Goal: Download file/media

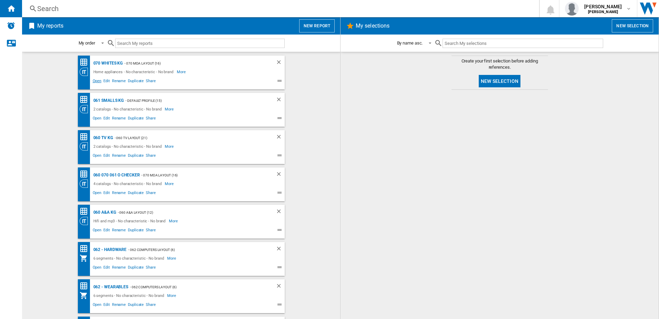
click at [92, 80] on span "Open" at bounding box center [97, 82] width 11 height 8
click at [93, 156] on span "Open" at bounding box center [97, 156] width 11 height 8
drag, startPoint x: 94, startPoint y: 118, endPoint x: 133, endPoint y: 112, distance: 39.7
click at [94, 118] on span "Open" at bounding box center [97, 119] width 11 height 8
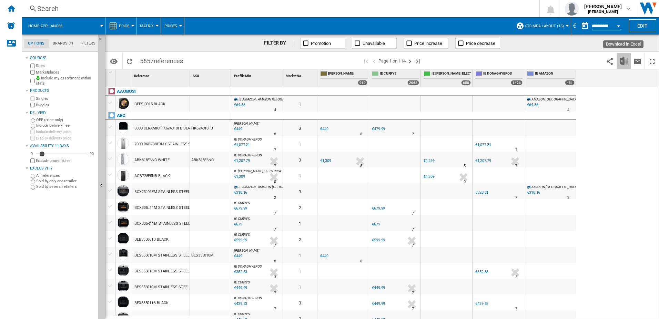
click at [625, 63] on img "Download in Excel" at bounding box center [624, 61] width 8 height 8
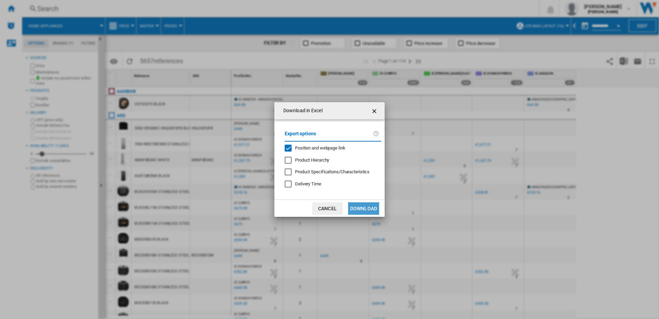
click at [367, 207] on button "Download" at bounding box center [363, 208] width 31 height 12
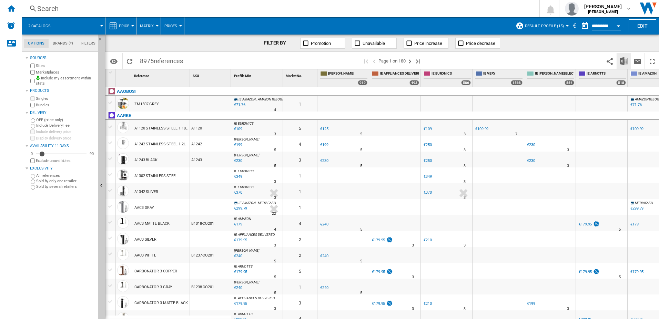
click at [622, 67] on button "Download in Excel" at bounding box center [624, 61] width 14 height 16
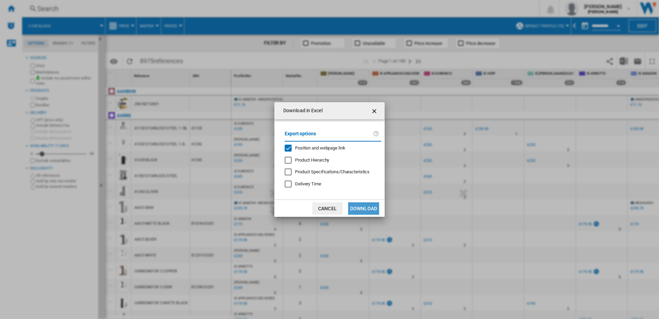
click at [359, 212] on button "Download" at bounding box center [363, 208] width 31 height 12
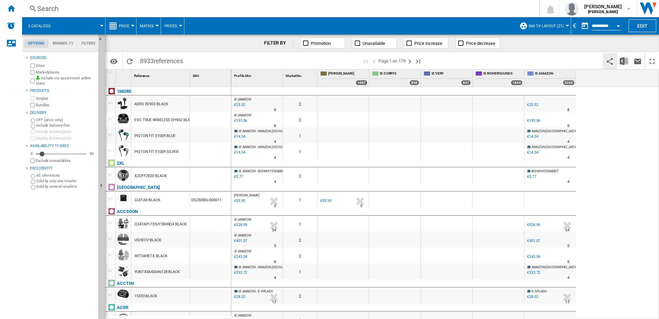
click at [609, 61] on ng-md-icon "Share this bookmark with others" at bounding box center [610, 61] width 8 height 8
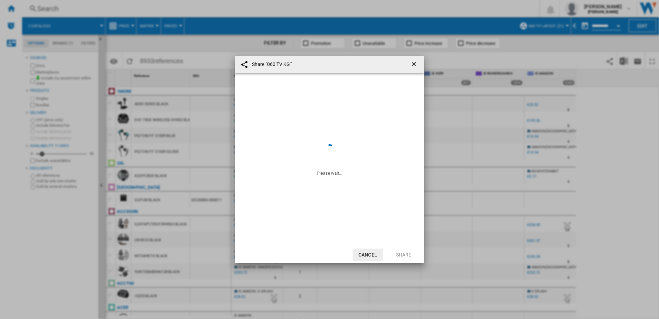
click at [625, 63] on div "Share "060 TV KG" Please wait... Cancel Share" at bounding box center [329, 159] width 659 height 319
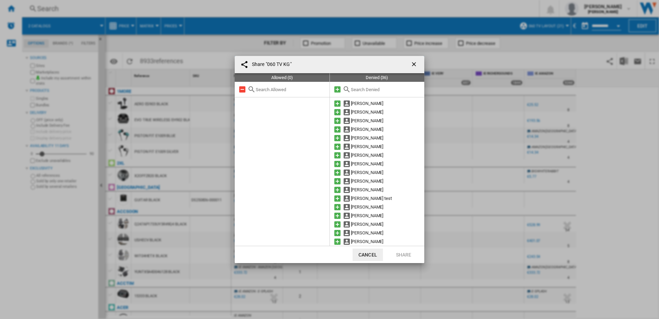
click at [414, 65] on ng-md-icon "getI18NText('BUTTONS.CLOSE_DIALOG')" at bounding box center [415, 65] width 8 height 8
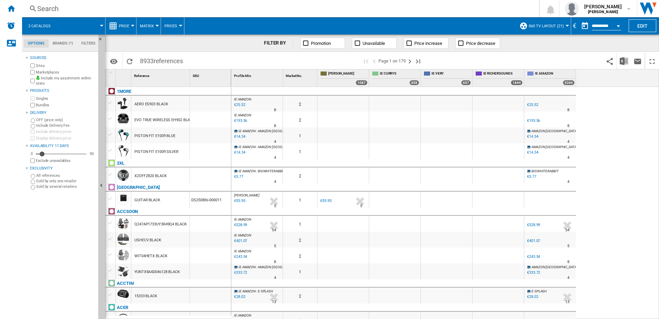
click at [626, 69] on div "Profile Min 1 Market No. 1 IE [PERSON_NAME] 1087 IE CURRYS 858 IE VERY 657 IE […" at bounding box center [445, 77] width 428 height 17
click at [625, 64] on img "Download in Excel" at bounding box center [624, 61] width 8 height 8
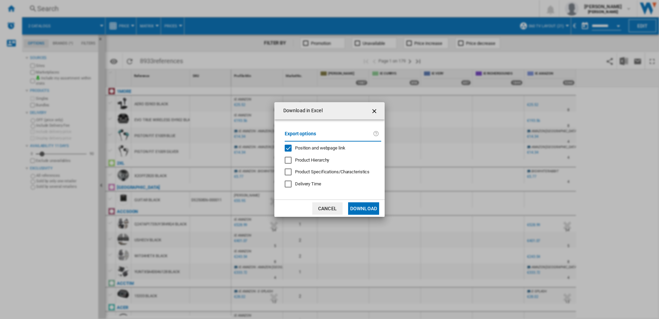
click at [364, 209] on button "Download" at bounding box center [363, 208] width 31 height 12
